Goal: Information Seeking & Learning: Learn about a topic

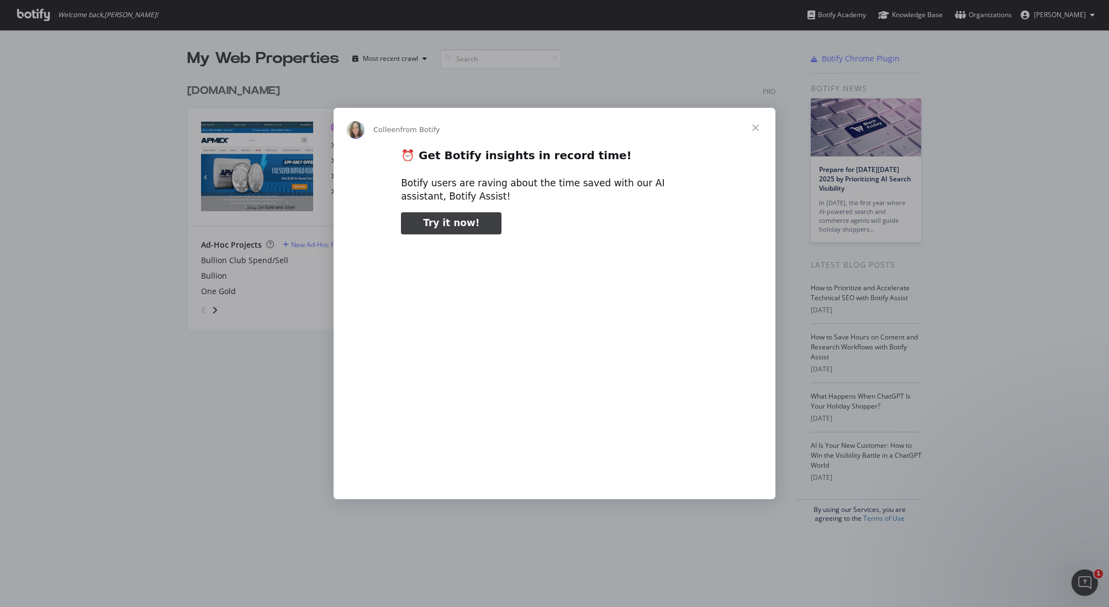
type input "344513"
click at [755, 125] on span "Close" at bounding box center [756, 128] width 40 height 40
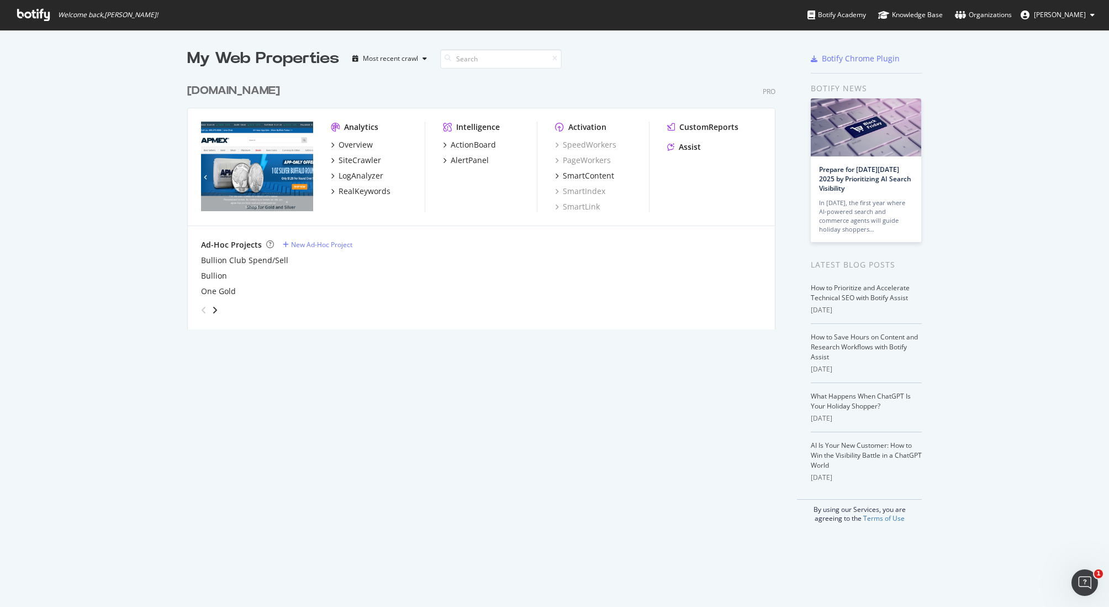
click at [730, 443] on div "My Web Properties Most recent crawl [DOMAIN_NAME] Pro Analytics Overview SiteCr…" at bounding box center [492, 285] width 611 height 475
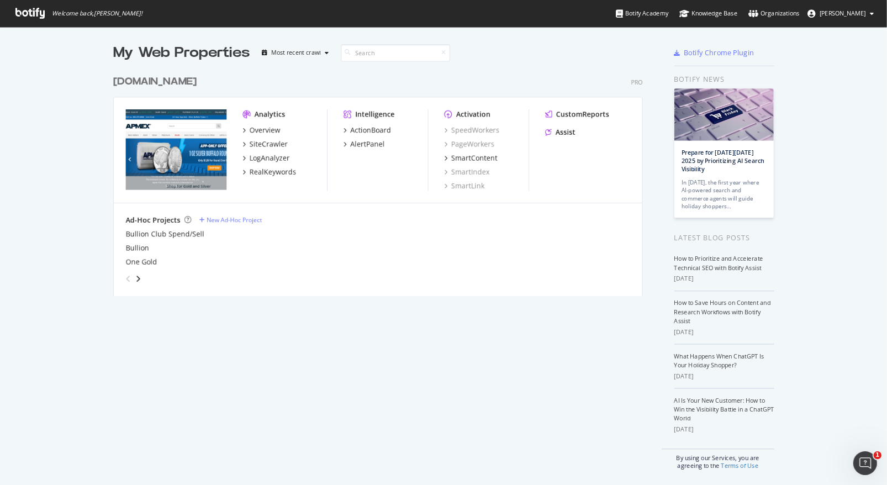
scroll to position [477, 871]
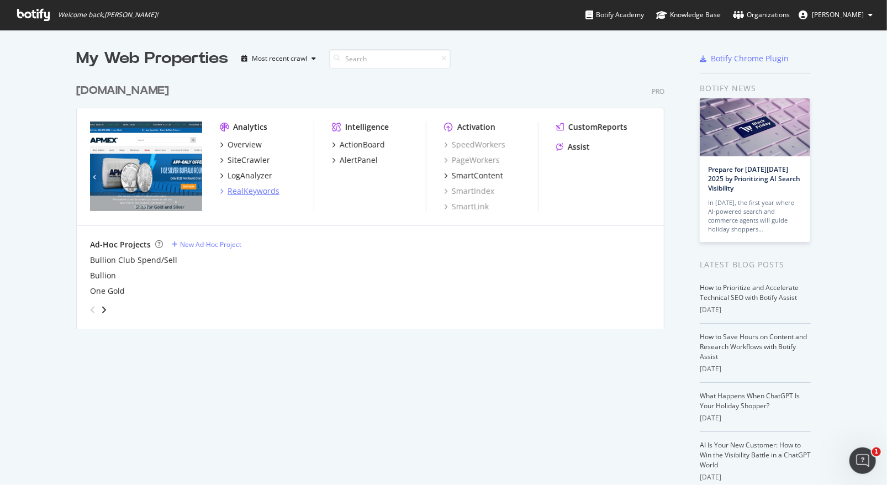
click at [228, 194] on div "RealKeywords" at bounding box center [254, 191] width 52 height 11
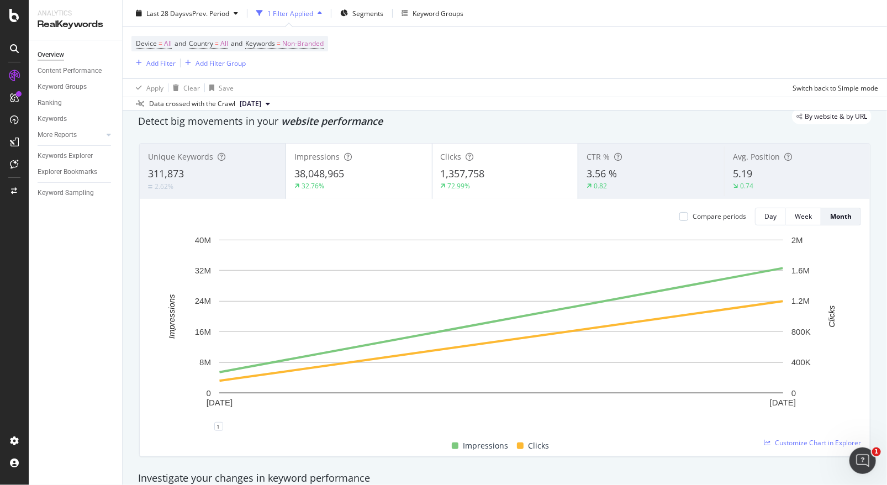
scroll to position [55, 0]
